Goal: Find specific page/section: Find specific page/section

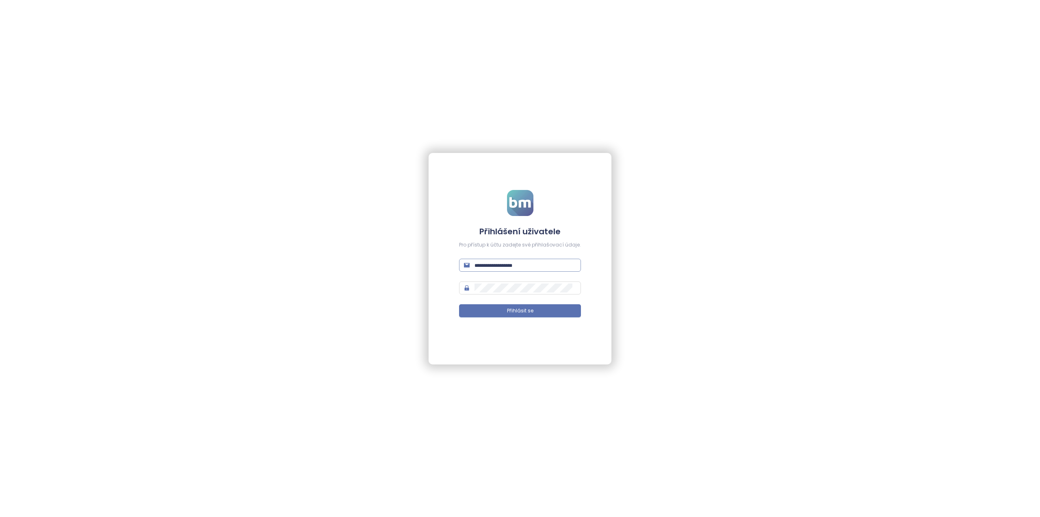
click at [497, 262] on input "text" at bounding box center [526, 264] width 102 height 9
type input "**********"
click at [497, 306] on button "Přihlásit se" at bounding box center [520, 310] width 122 height 13
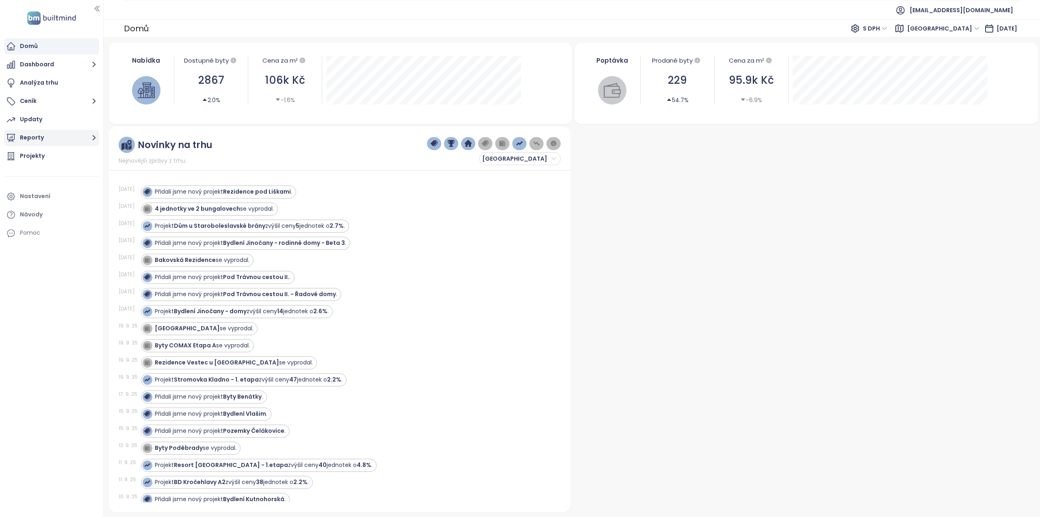
click at [57, 135] on button "Reporty" at bounding box center [51, 138] width 95 height 16
click at [58, 182] on div "Praha 2 - Sokolská" at bounding box center [52, 182] width 52 height 10
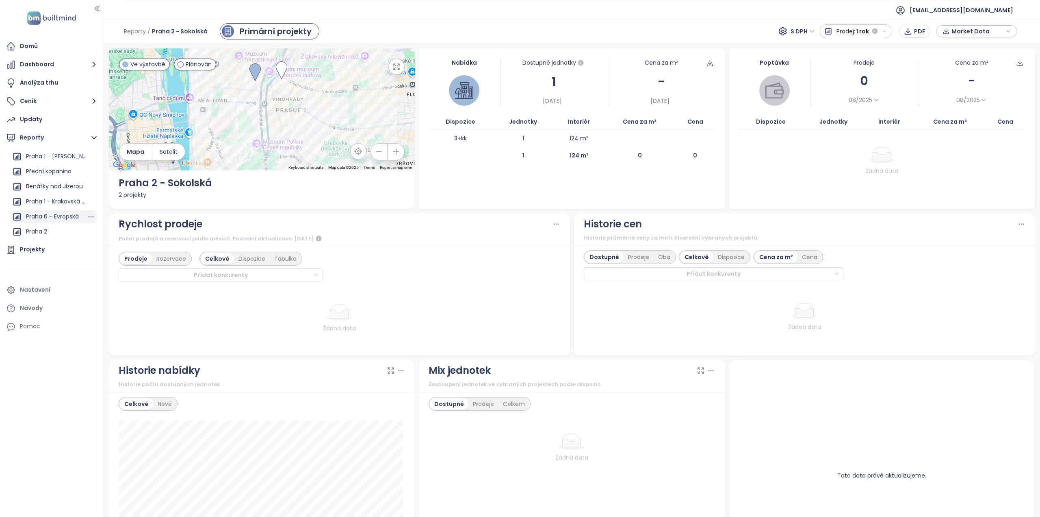
scroll to position [691, 0]
drag, startPoint x: 48, startPoint y: 210, endPoint x: 49, endPoint y: 216, distance: 5.7
click at [50, 217] on div "Praha 2" at bounding box center [53, 217] width 87 height 13
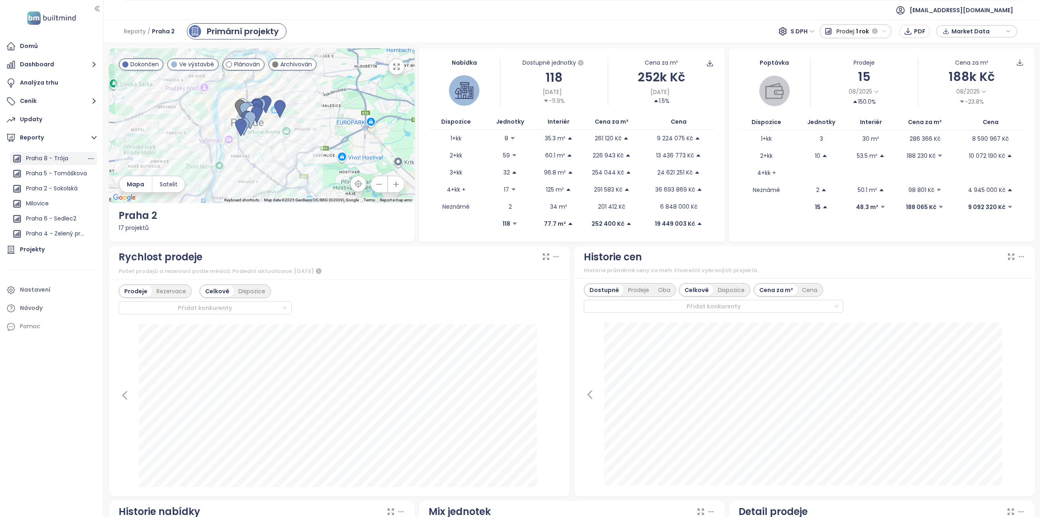
scroll to position [569, 0]
click at [61, 159] on div "Praha 5 - Tomáškova" at bounding box center [56, 159] width 61 height 10
